Goal: Task Accomplishment & Management: Complete application form

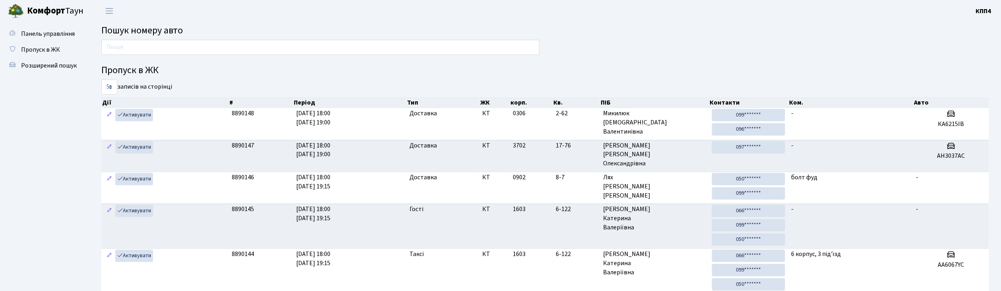
click at [167, 52] on input "text" at bounding box center [320, 47] width 438 height 15
click at [206, 51] on input "text" at bounding box center [320, 47] width 438 height 15
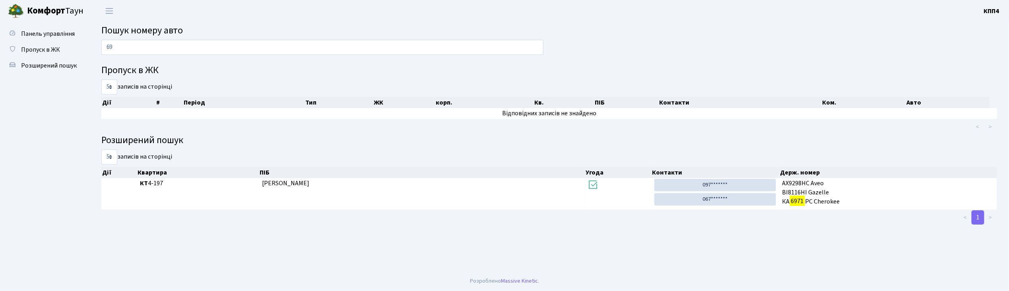
type input "6"
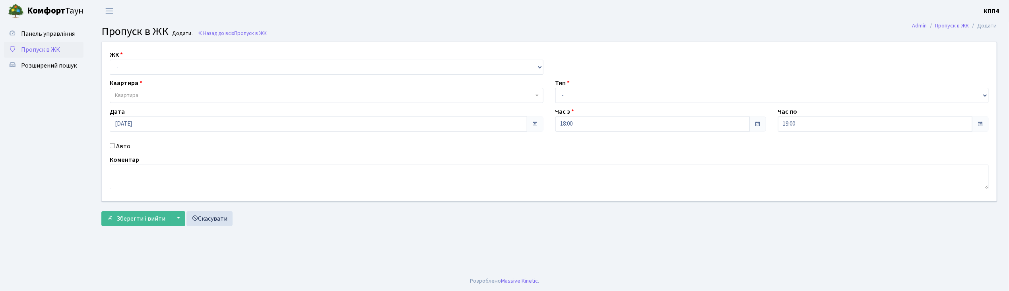
click at [113, 145] on input "Авто" at bounding box center [112, 145] width 5 height 5
checkbox input "true"
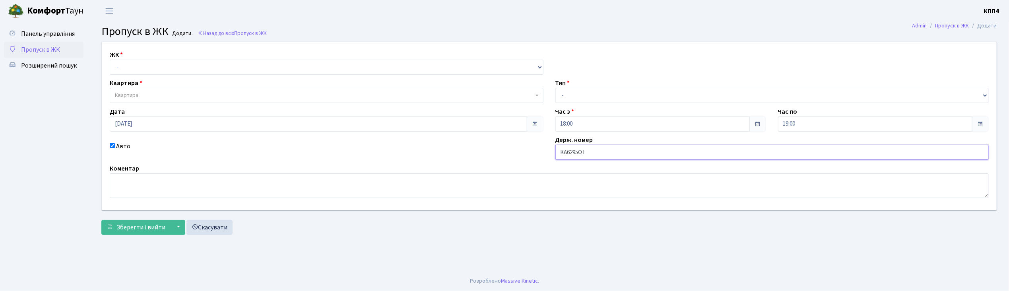
type input "КА6295ОТ"
drag, startPoint x: 139, startPoint y: 67, endPoint x: 139, endPoint y: 74, distance: 6.8
click at [139, 69] on select "- КТ, вул. Регенераторна, 4 КТ2, просп. Соборності, 17 КТ3, вул. Березнева, 16 …" at bounding box center [327, 67] width 434 height 15
select select "271"
click at [110, 60] on select "- КТ, вул. Регенераторна, 4 КТ2, просп. Соборності, 17 КТ3, вул. Березнева, 16 …" at bounding box center [327, 67] width 434 height 15
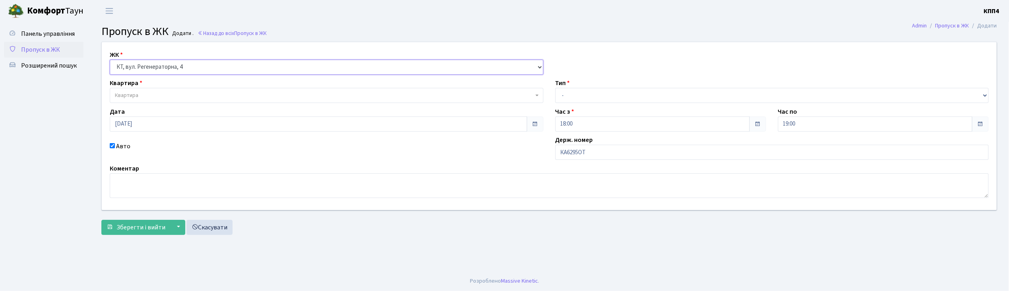
select select
click at [144, 95] on span "Квартира" at bounding box center [324, 95] width 419 height 8
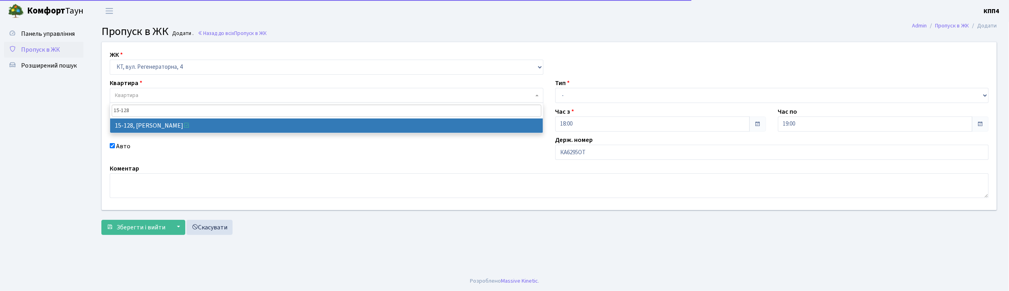
type input "15-128"
select select "8903"
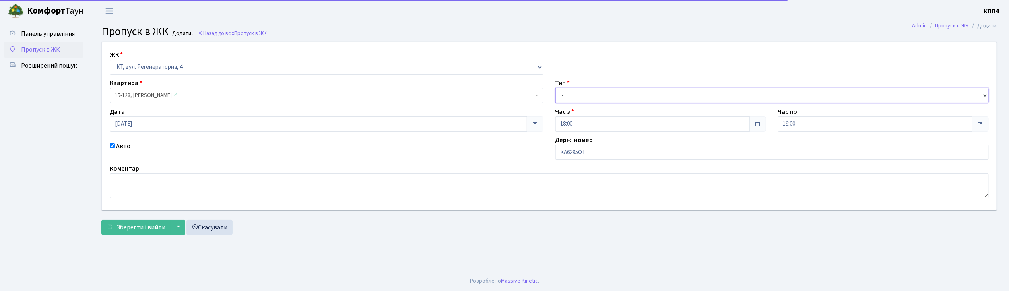
click at [633, 100] on select "- Доставка Таксі Гості Сервіс" at bounding box center [773, 95] width 434 height 15
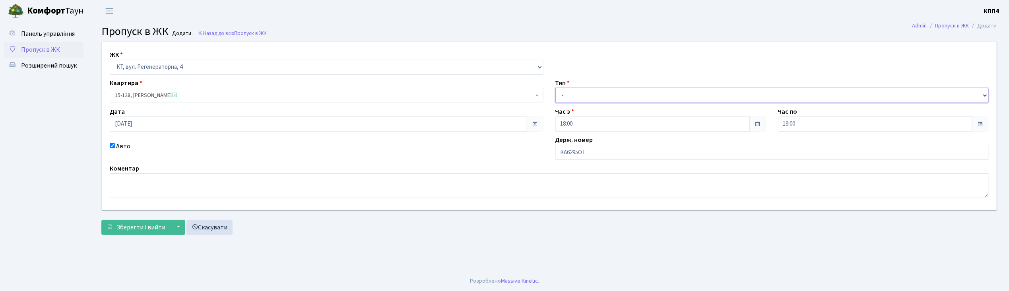
select select "2"
click at [556, 88] on select "- Доставка Таксі Гості Сервіс" at bounding box center [773, 95] width 434 height 15
click at [144, 227] on span "Зберегти і вийти" at bounding box center [141, 227] width 49 height 9
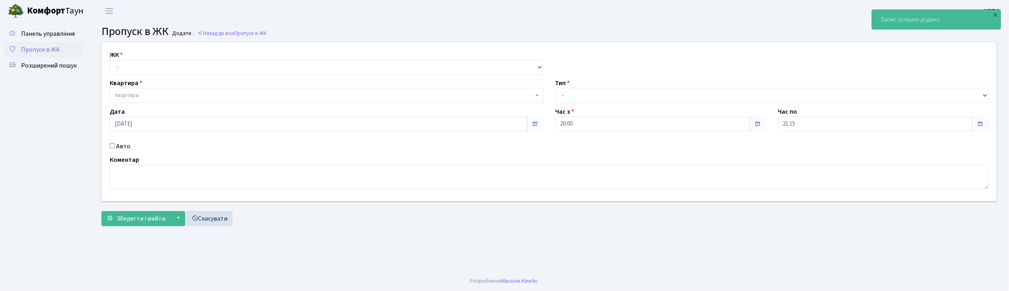
click at [113, 145] on input "Авто" at bounding box center [112, 145] width 5 height 5
checkbox input "true"
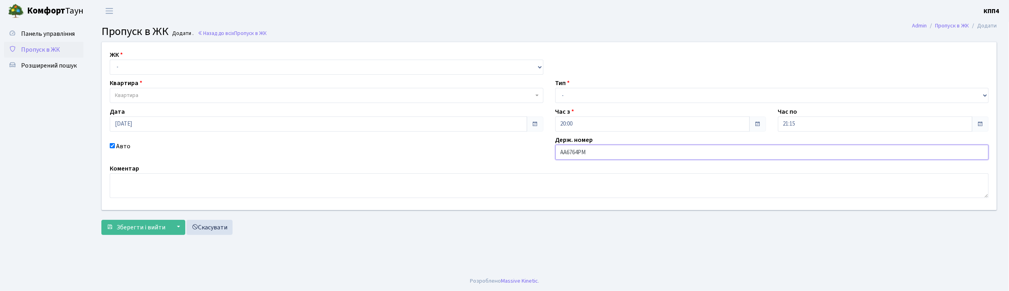
type input "АА6764РМ"
click at [255, 69] on select "- КТ, вул. Регенераторна, 4 КТ2, просп. [STREET_ADDRESS] [STREET_ADDRESS] [PERS…" at bounding box center [327, 67] width 434 height 15
select select "271"
click at [110, 60] on select "- КТ, вул. Регенераторна, 4 КТ2, просп. Соборності, 17 КТ3, вул. Березнева, 16 …" at bounding box center [327, 67] width 434 height 15
select select
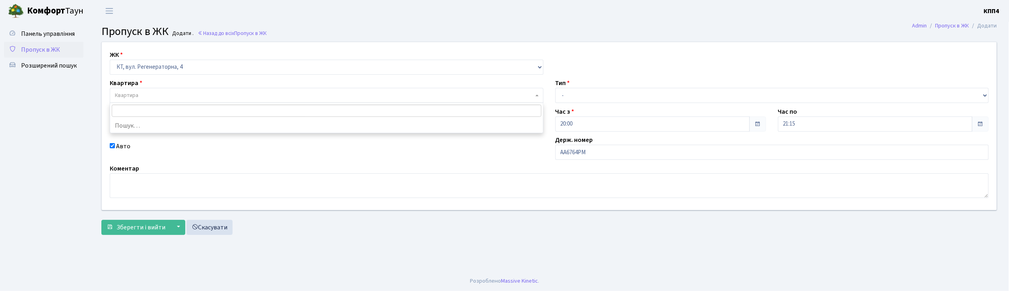
click at [255, 90] on span "Квартира" at bounding box center [327, 95] width 434 height 15
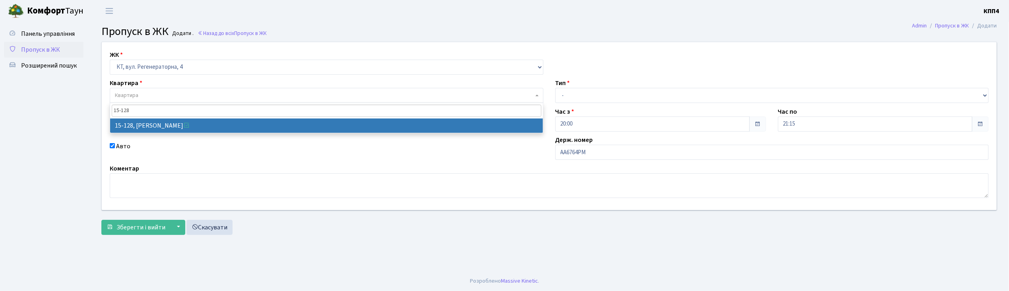
type input "15-128"
select select "8903"
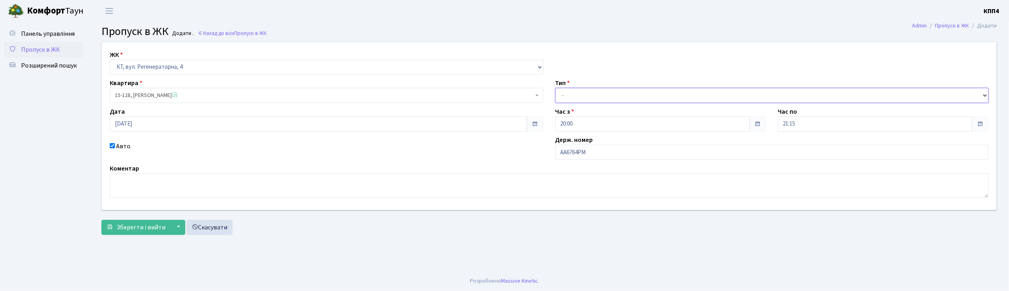
drag, startPoint x: 625, startPoint y: 93, endPoint x: 627, endPoint y: 101, distance: 8.5
click at [625, 93] on select "- Доставка Таксі Гості Сервіс" at bounding box center [773, 95] width 434 height 15
select select "2"
click at [556, 88] on select "- Доставка Таксі Гості Сервіс" at bounding box center [773, 95] width 434 height 15
click at [140, 233] on button "Зберегти і вийти" at bounding box center [135, 227] width 69 height 15
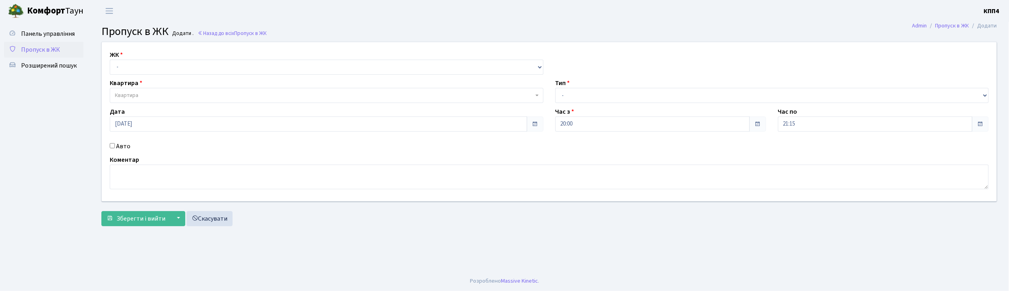
click at [115, 148] on div "Авто" at bounding box center [327, 147] width 446 height 10
click at [111, 148] on div "Авто" at bounding box center [327, 147] width 446 height 10
click at [113, 146] on input "Авто" at bounding box center [112, 145] width 5 height 5
checkbox input "true"
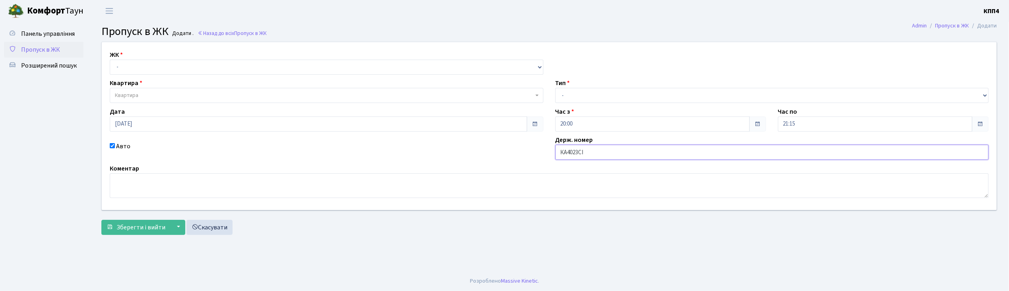
type input "КА4023СІ"
drag, startPoint x: 593, startPoint y: 96, endPoint x: 592, endPoint y: 103, distance: 6.9
click at [593, 96] on select "- Доставка Таксі Гості Сервіс" at bounding box center [773, 95] width 434 height 15
select select "2"
click at [556, 88] on select "- Доставка Таксі Гості Сервіс" at bounding box center [773, 95] width 434 height 15
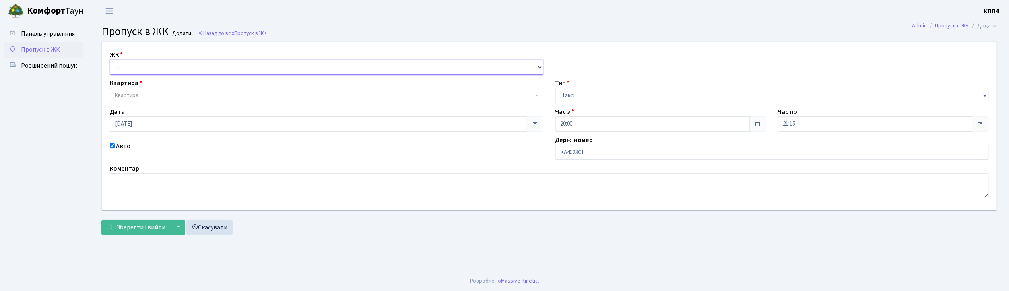
click at [175, 64] on select "- КТ, вул. Регенераторна, 4 КТ2, просп. [STREET_ADDRESS] [STREET_ADDRESS] [PERS…" at bounding box center [327, 67] width 434 height 15
select select "271"
click at [110, 60] on select "- КТ, вул. Регенераторна, 4 КТ2, просп. [STREET_ADDRESS] [STREET_ADDRESS] [PERS…" at bounding box center [327, 67] width 434 height 15
select select
click at [177, 92] on span "Квартира" at bounding box center [324, 95] width 419 height 8
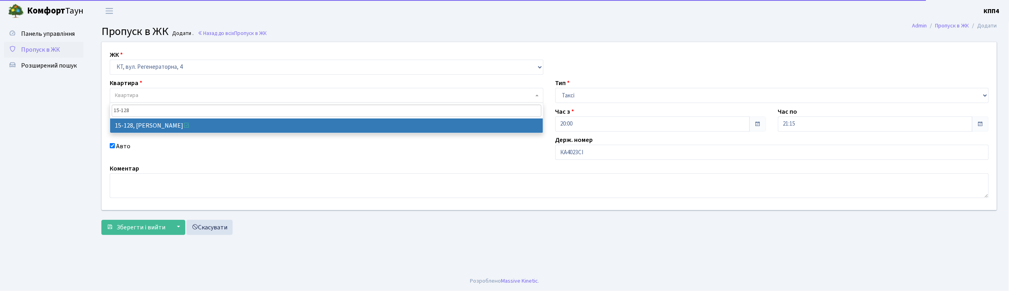
type input "15-128"
select select "8903"
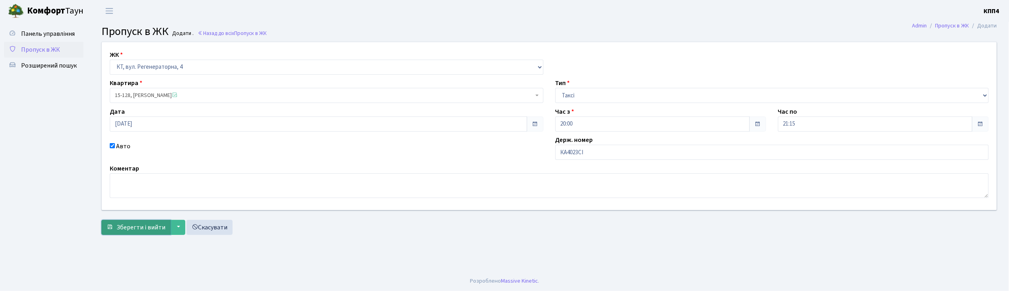
click at [139, 226] on span "Зберегти і вийти" at bounding box center [141, 227] width 49 height 9
